Goal: Information Seeking & Learning: Learn about a topic

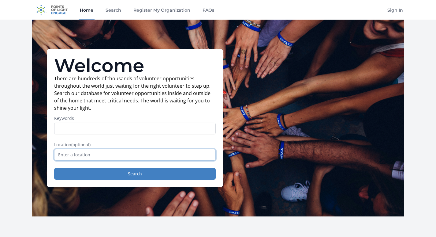
click at [108, 156] on input "text" at bounding box center [135, 155] width 162 height 12
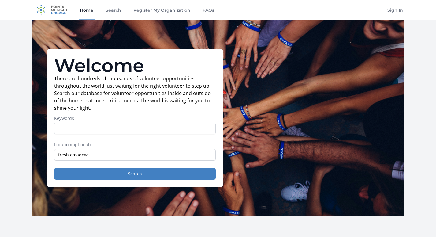
type input "[GEOGRAPHIC_DATA][PERSON_NAME], [GEOGRAPHIC_DATA], [GEOGRAPHIC_DATA]"
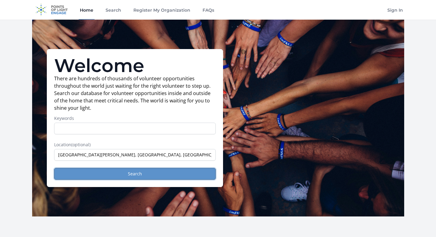
click at [118, 175] on button "Search" at bounding box center [135, 174] width 162 height 12
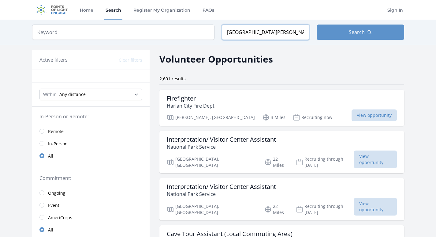
click at [267, 35] on input "[GEOGRAPHIC_DATA][PERSON_NAME], [GEOGRAPHIC_DATA], [GEOGRAPHIC_DATA]" at bounding box center [266, 31] width 88 height 15
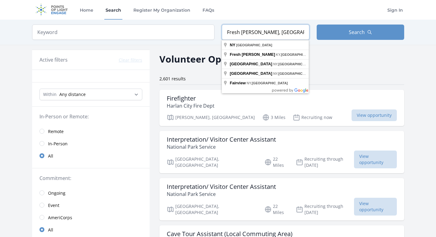
click at [278, 31] on input "Fresh [PERSON_NAME], [GEOGRAPHIC_DATA], [GEOGRAPHIC_DATA]" at bounding box center [266, 31] width 88 height 15
click at [271, 30] on input "Fresh [PERSON_NAME], [GEOGRAPHIC_DATA], [GEOGRAPHIC_DATA]" at bounding box center [266, 31] width 88 height 15
click at [270, 30] on input "Fresh [PERSON_NAME], [GEOGRAPHIC_DATA], [GEOGRAPHIC_DATA]" at bounding box center [266, 31] width 88 height 15
click at [269, 30] on input "Fresh [PERSON_NAME], [GEOGRAPHIC_DATA], [GEOGRAPHIC_DATA]" at bounding box center [266, 31] width 88 height 15
drag, startPoint x: 262, startPoint y: 33, endPoint x: 228, endPoint y: 33, distance: 34.0
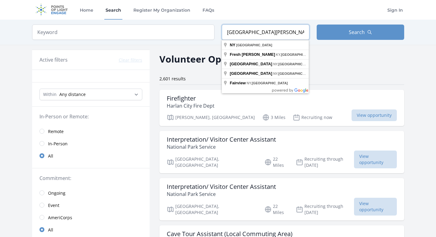
click at [228, 33] on input "[GEOGRAPHIC_DATA][PERSON_NAME], [GEOGRAPHIC_DATA], [GEOGRAPHIC_DATA]" at bounding box center [266, 31] width 88 height 15
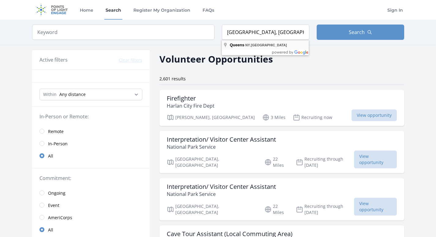
type input "[GEOGRAPHIC_DATA], [GEOGRAPHIC_DATA], [GEOGRAPHIC_DATA]"
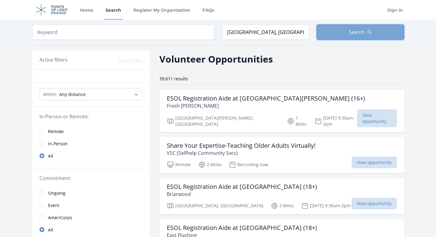
click at [362, 32] on span "Search" at bounding box center [357, 31] width 16 height 7
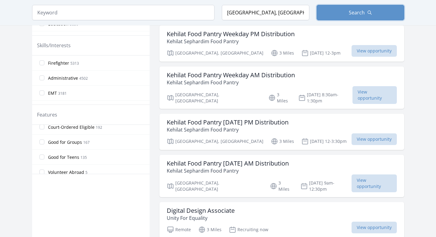
scroll to position [146, 0]
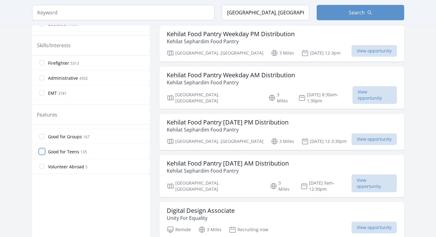
click at [41, 151] on input "Good for Teens 135" at bounding box center [41, 151] width 5 height 5
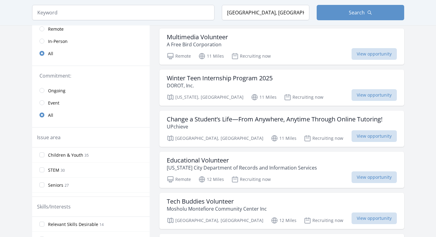
scroll to position [0, 0]
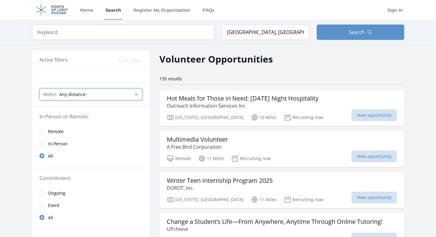
click at [124, 97] on select "Any distance , 5 Miles , 20 Miles , 50 Miles , 100 Miles" at bounding box center [90, 94] width 103 height 12
select select "8046"
click at [39, 88] on select "Any distance , 5 Miles , 20 Miles , 50 Miles , 100 Miles" at bounding box center [90, 94] width 103 height 12
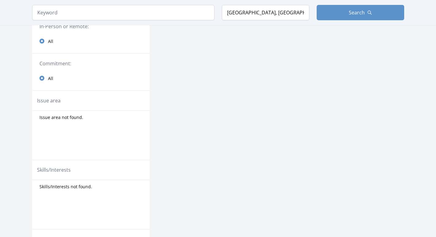
scroll to position [92, 0]
